Goal: Information Seeking & Learning: Find specific fact

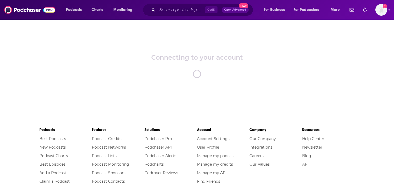
click at [173, 14] on div "Ctrl K Open Advanced New" at bounding box center [198, 10] width 111 height 12
click at [177, 10] on input "Search podcasts, credits, & more..." at bounding box center [181, 10] width 48 height 9
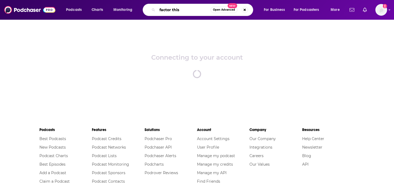
type input "factor this"
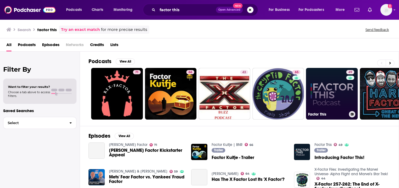
click at [338, 93] on link "49 Factor This" at bounding box center [332, 94] width 52 height 52
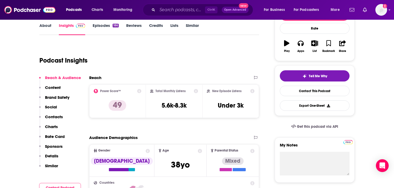
scroll to position [89, 0]
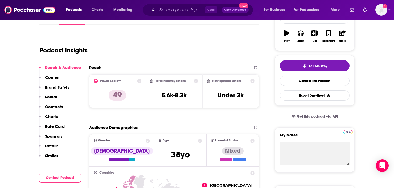
click at [54, 106] on p "Contacts" at bounding box center [54, 106] width 18 height 5
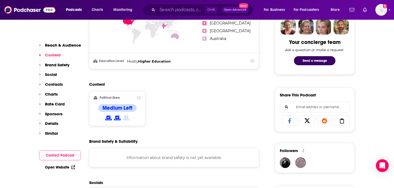
scroll to position [385, 0]
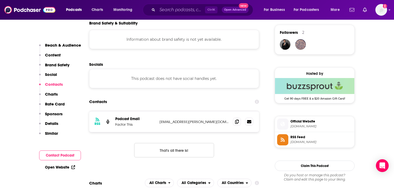
drag, startPoint x: 351, startPoint y: 137, endPoint x: 342, endPoint y: 140, distance: 10.1
click at [351, 137] on span "RSS Feed" at bounding box center [322, 137] width 62 height 5
click at [237, 122] on icon at bounding box center [237, 121] width 4 height 4
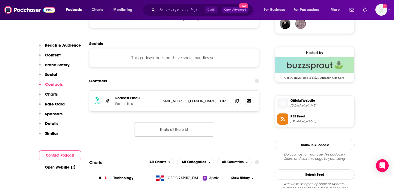
scroll to position [414, 0]
